Goal: Task Accomplishment & Management: Manage account settings

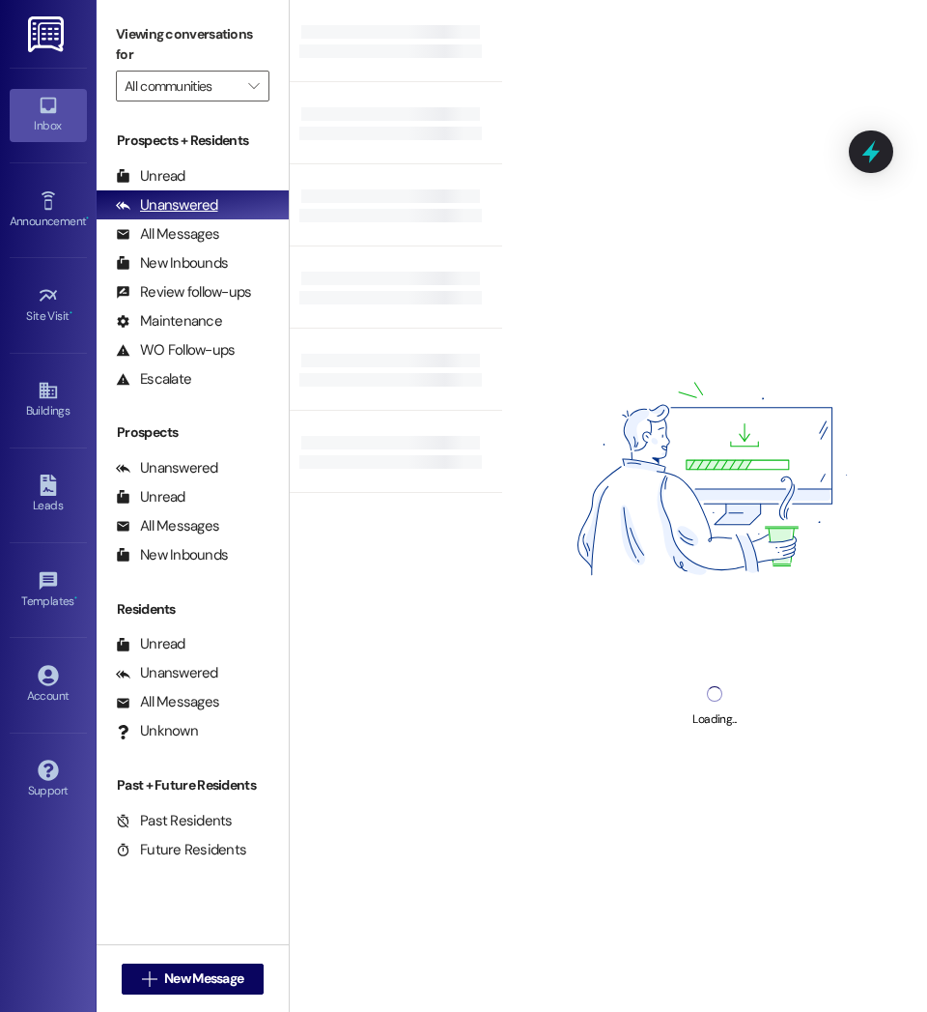
click at [165, 190] on div "Unanswered (0)" at bounding box center [193, 204] width 192 height 29
click at [169, 179] on div "Unread" at bounding box center [151, 176] width 70 height 20
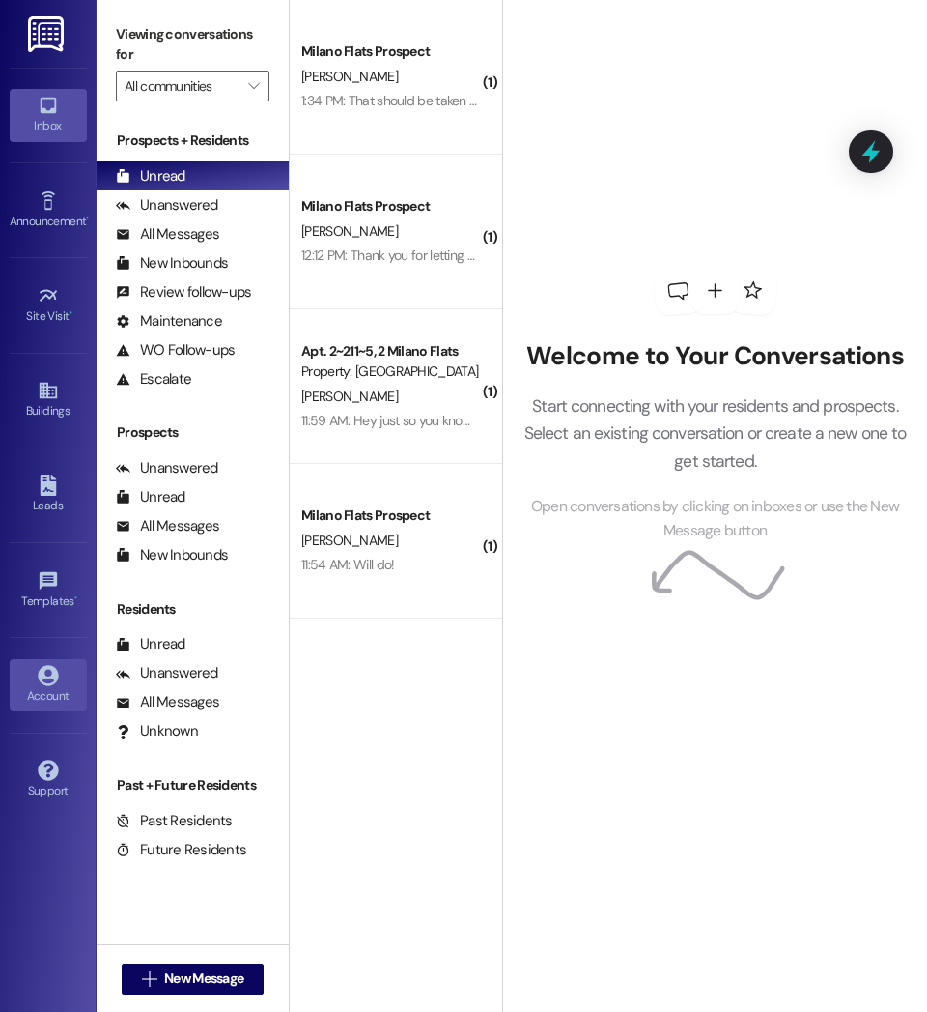
click at [31, 698] on div "Account" at bounding box center [48, 695] width 97 height 19
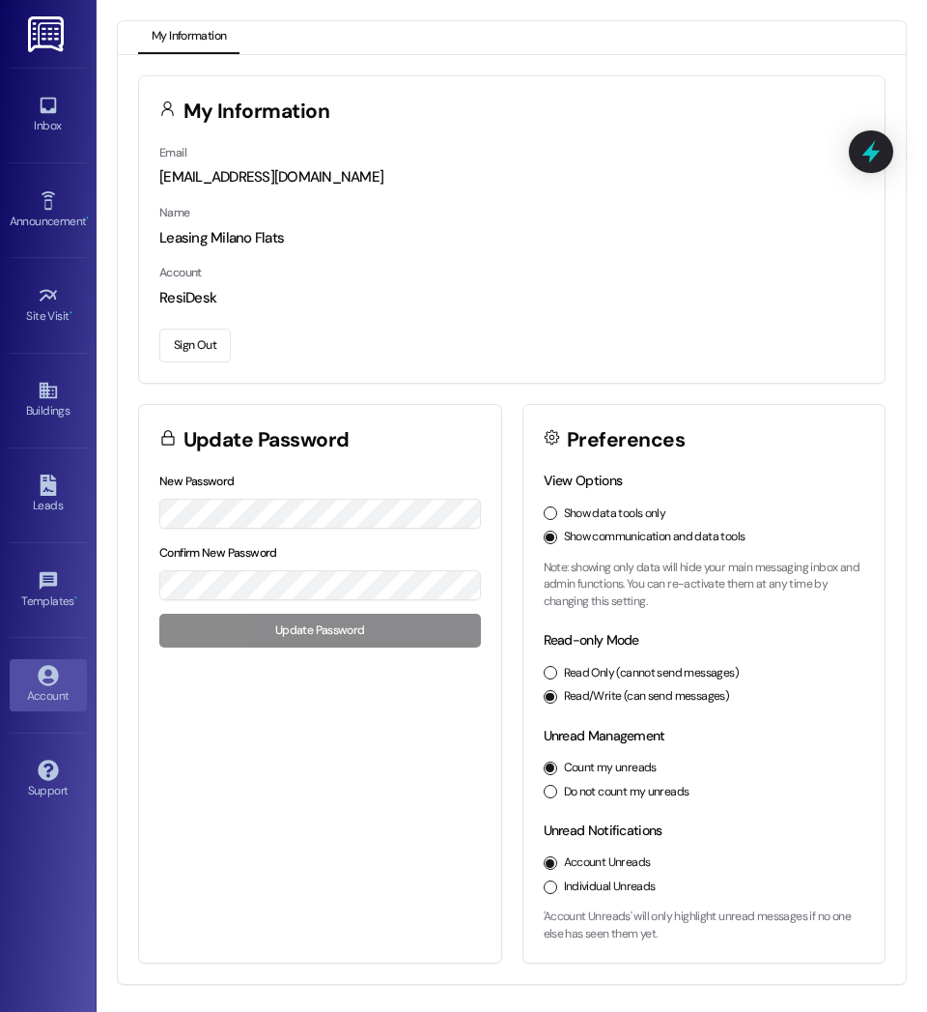
click at [200, 345] on button "Sign Out" at bounding box center [194, 345] width 71 height 34
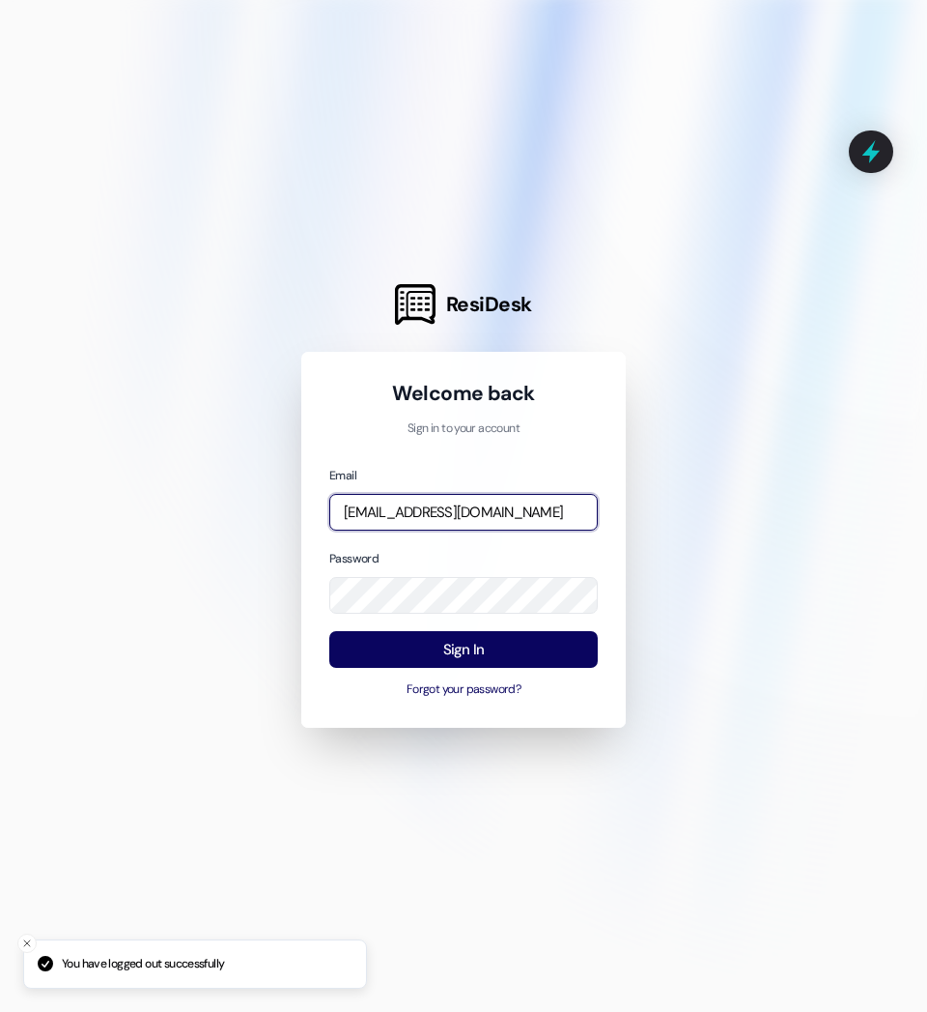
click at [366, 508] on input "[EMAIL_ADDRESS][DOMAIN_NAME]" at bounding box center [463, 513] width 269 height 38
type input "[EMAIL_ADDRESS][DOMAIN_NAME]"
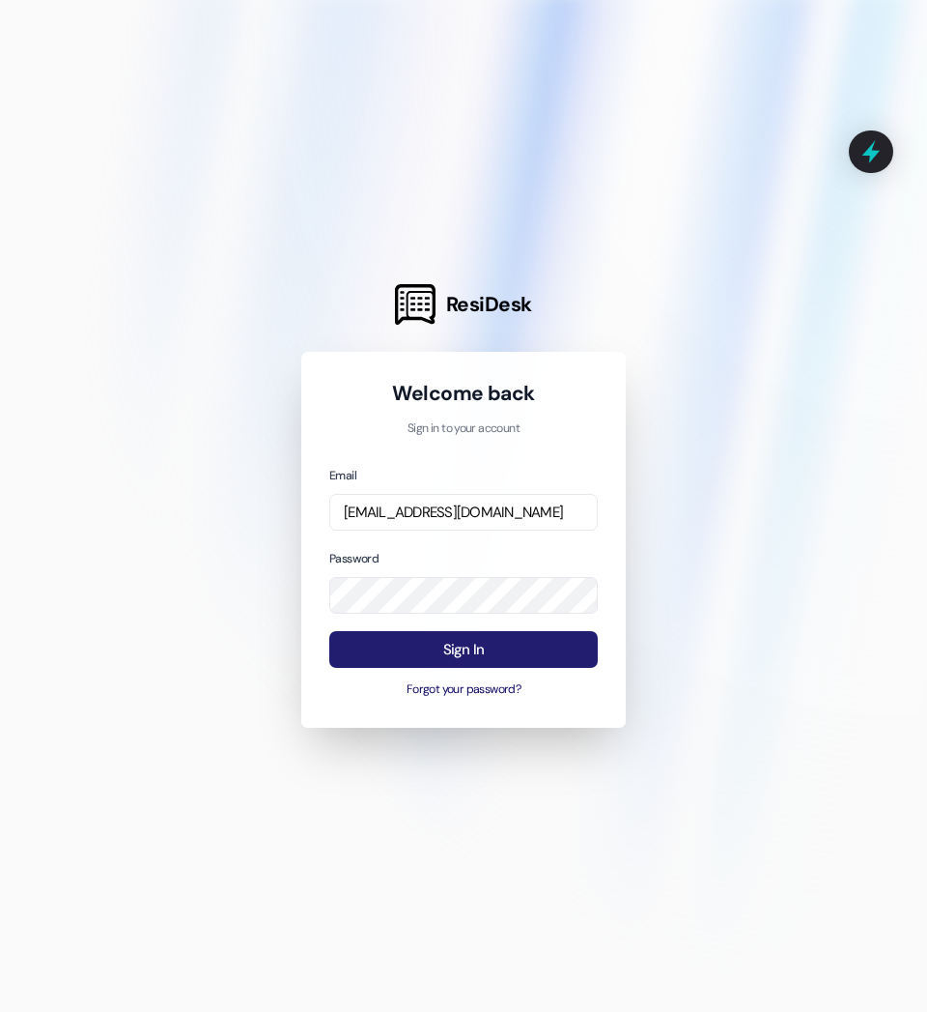
click at [427, 650] on button "Sign In" at bounding box center [463, 650] width 269 height 38
